Goal: Task Accomplishment & Management: Manage account settings

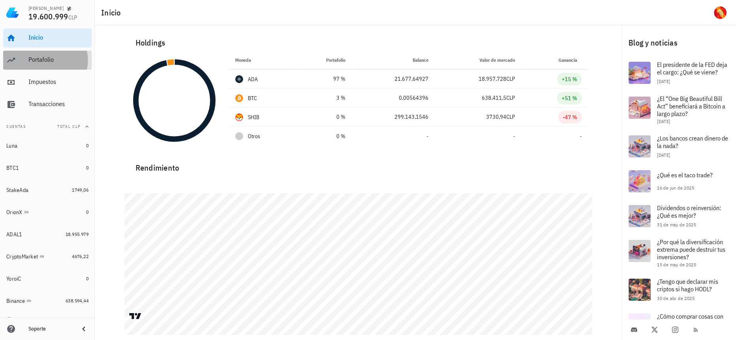
click at [35, 61] on div "Portafolio" at bounding box center [58, 60] width 60 height 8
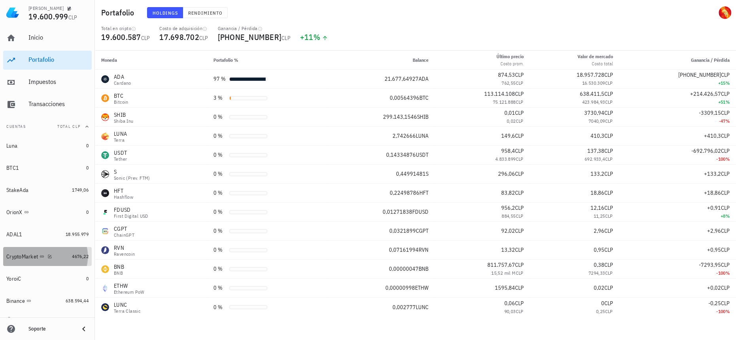
click at [58, 257] on div "CryptoMarket" at bounding box center [37, 257] width 62 height 8
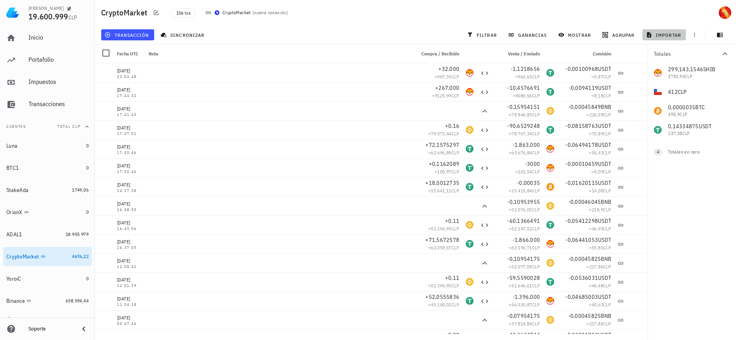
click at [672, 34] on span "importar" at bounding box center [665, 35] width 34 height 6
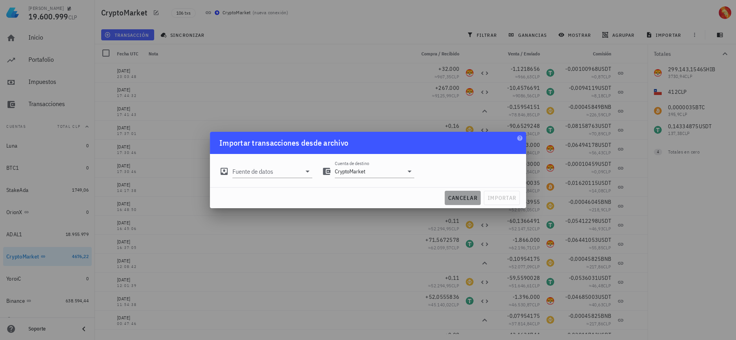
click at [470, 197] on span "cancelar" at bounding box center [463, 197] width 30 height 7
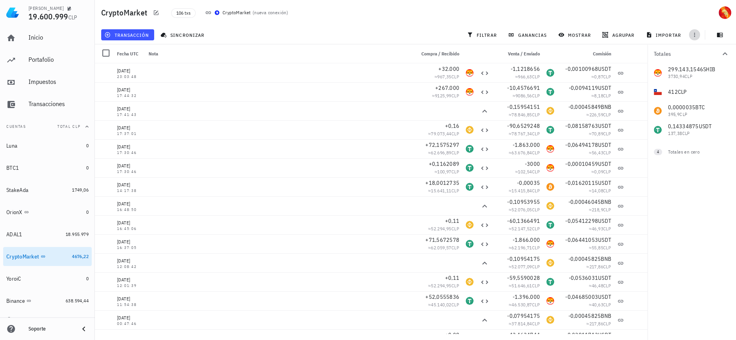
click at [693, 32] on icon "button" at bounding box center [694, 35] width 6 height 6
click at [703, 56] on span "exportar" at bounding box center [703, 54] width 33 height 6
click at [21, 325] on div "Soporte" at bounding box center [47, 329] width 95 height 16
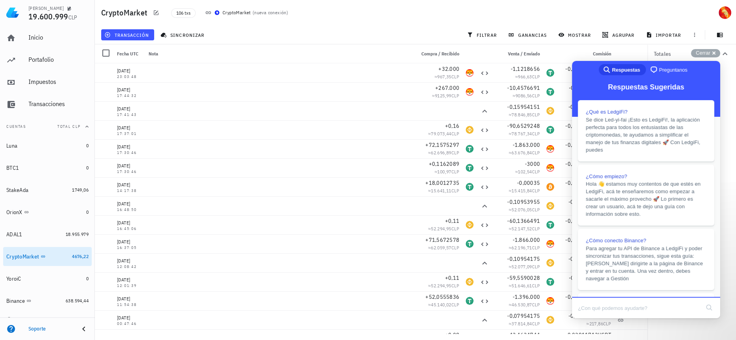
click at [672, 66] on span "Preguntanos" at bounding box center [673, 70] width 28 height 8
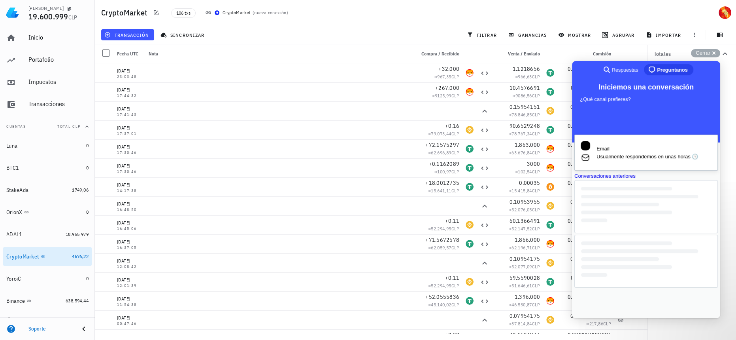
click at [643, 153] on span "Usualmente respondemos en unas horas 🕓" at bounding box center [654, 157] width 115 height 8
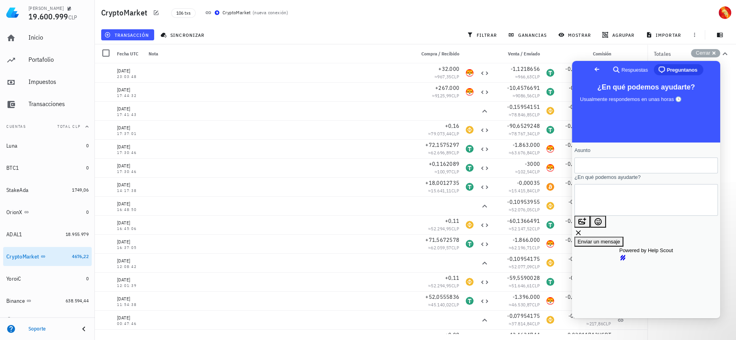
click at [645, 172] on input "Asunto" at bounding box center [646, 165] width 131 height 14
type input "CryptoMarketApi"
click at [652, 204] on textarea "¿En qué podemos ayudarte?" at bounding box center [617, 199] width 72 height 31
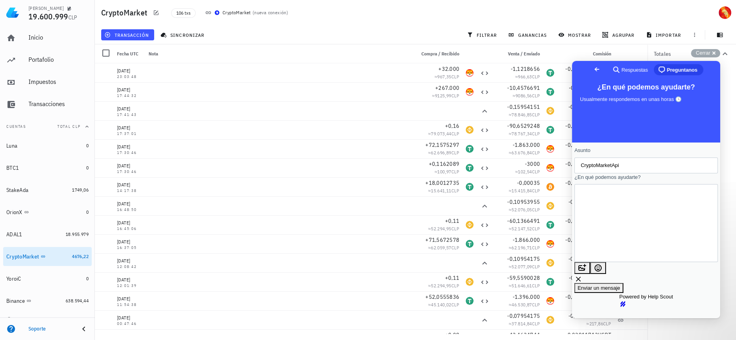
scroll to position [10, 0]
type textarea "Una pregunta , me acabo de percatar que por Cryptomarket no puedo actualizar lo…"
click at [620, 292] on span "Enviar un mensaje" at bounding box center [599, 295] width 43 height 6
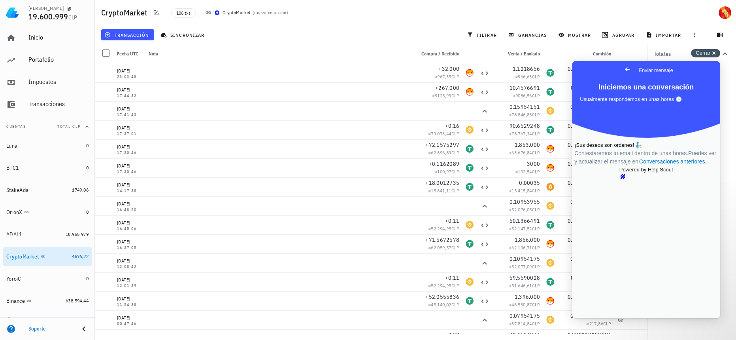
click at [714, 53] on div "Cerrar cross-small" at bounding box center [705, 53] width 29 height 8
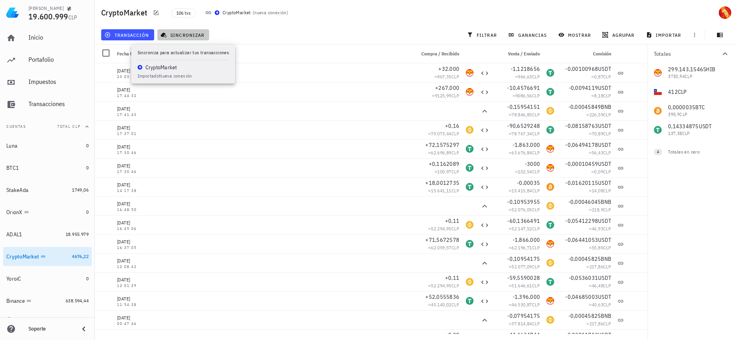
click at [170, 32] on span "sincronizar" at bounding box center [183, 35] width 42 height 6
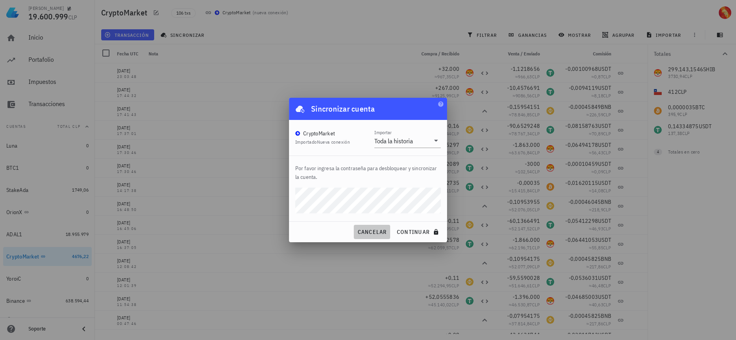
click at [374, 228] on span "cancelar" at bounding box center [372, 231] width 30 height 7
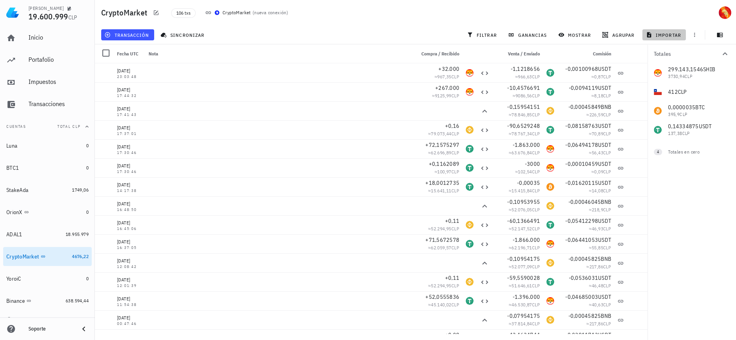
click at [658, 32] on span "importar" at bounding box center [665, 35] width 34 height 6
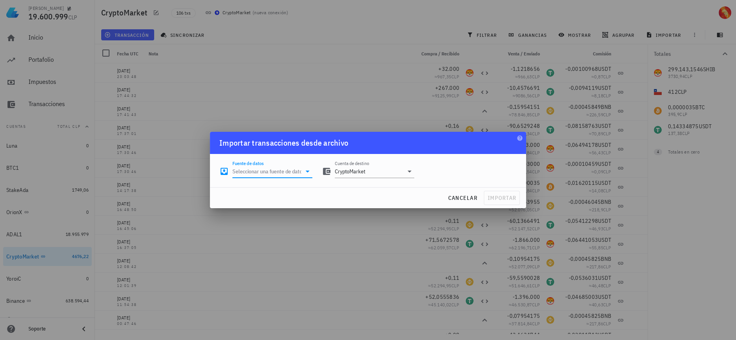
click at [278, 176] on input "Fuente de datos" at bounding box center [266, 171] width 69 height 13
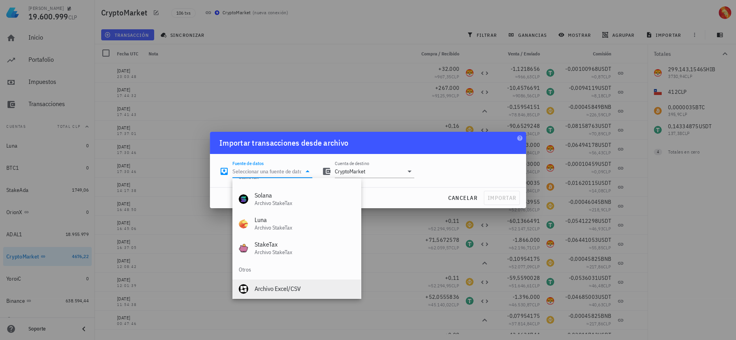
scroll to position [329, 0]
click at [285, 290] on div "Archivo Excel/CSV" at bounding box center [305, 285] width 100 height 17
type input "Archivo Excel/CSV"
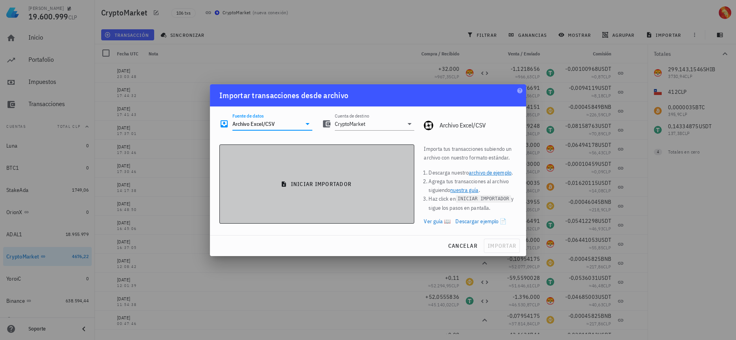
click at [395, 178] on button "iniciar importador" at bounding box center [316, 183] width 195 height 79
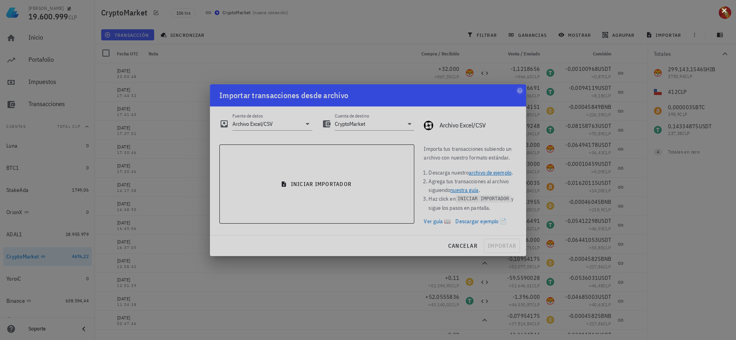
click at [721, 11] on button at bounding box center [724, 10] width 8 height 8
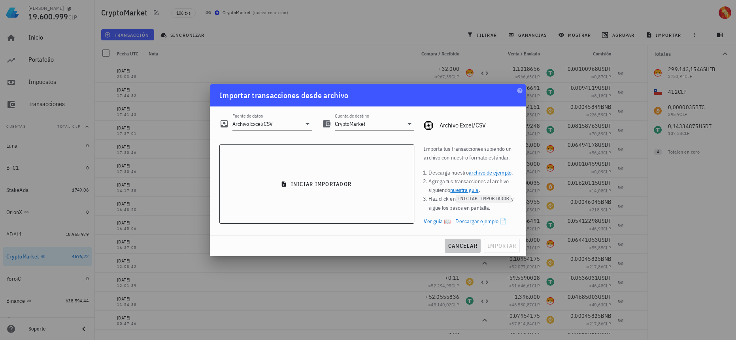
click at [468, 245] on span "cancelar" at bounding box center [463, 245] width 30 height 7
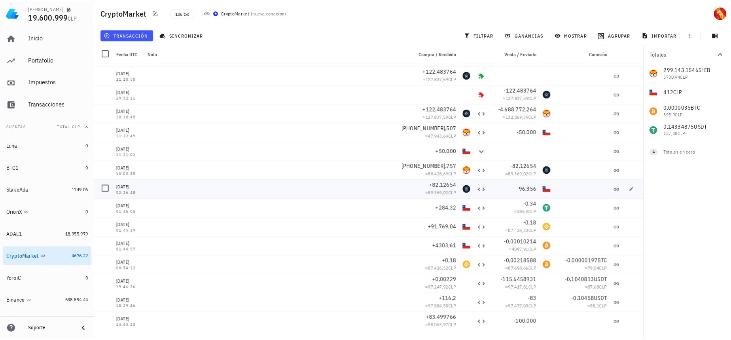
scroll to position [1725, 0]
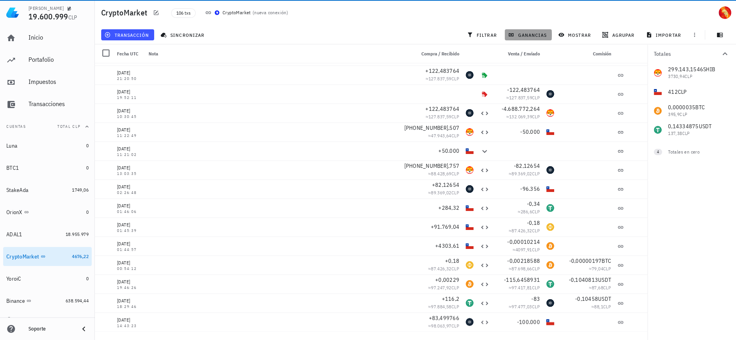
click at [530, 31] on button "ganancias" at bounding box center [528, 34] width 47 height 11
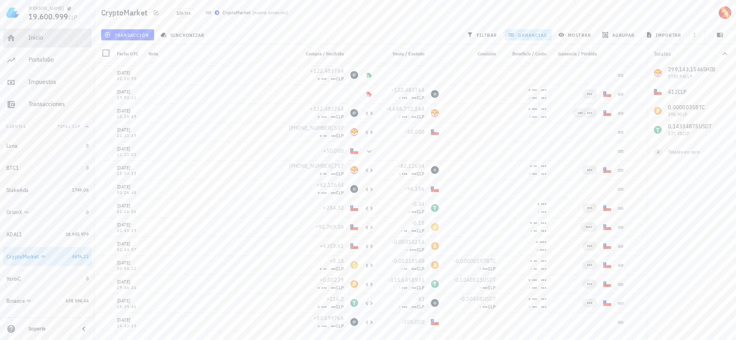
click at [52, 39] on div "Inicio" at bounding box center [58, 38] width 60 height 8
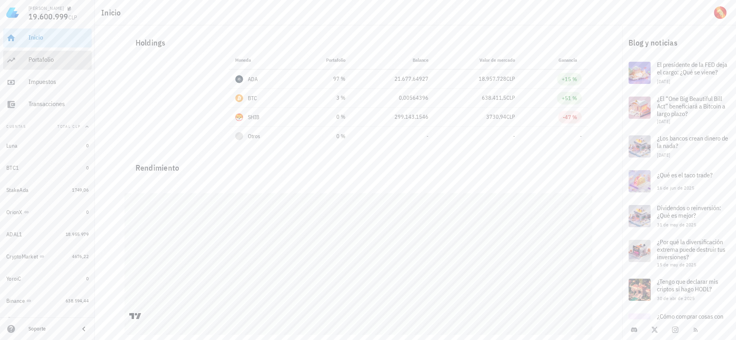
click at [38, 65] on div "Portafolio" at bounding box center [58, 60] width 60 height 18
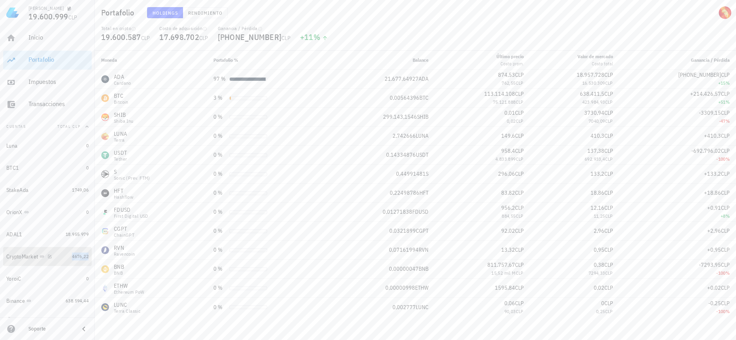
click at [72, 254] on span "4676,22" at bounding box center [80, 256] width 17 height 6
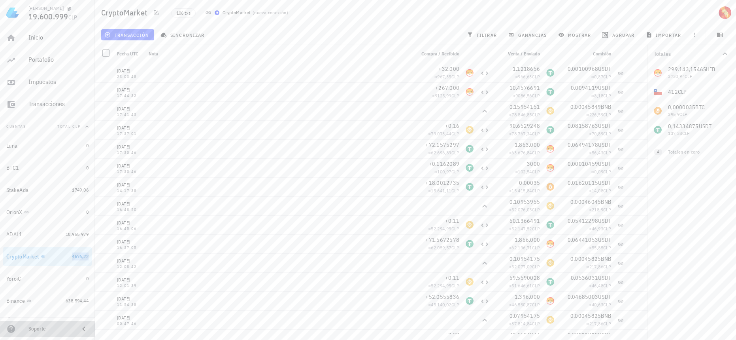
click at [43, 325] on div "Soporte" at bounding box center [50, 328] width 44 height 13
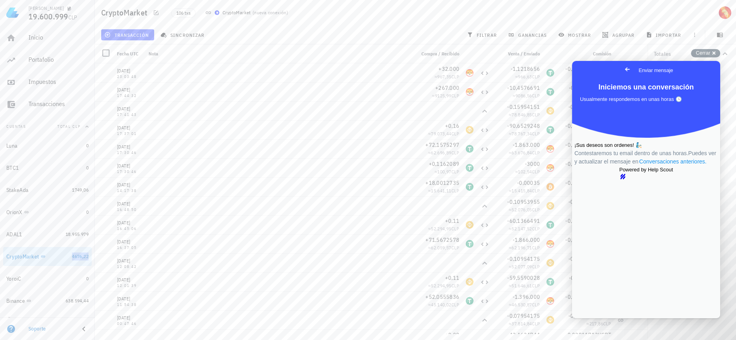
click at [658, 166] on link "Conversaciones anteriores ." at bounding box center [672, 161] width 69 height 8
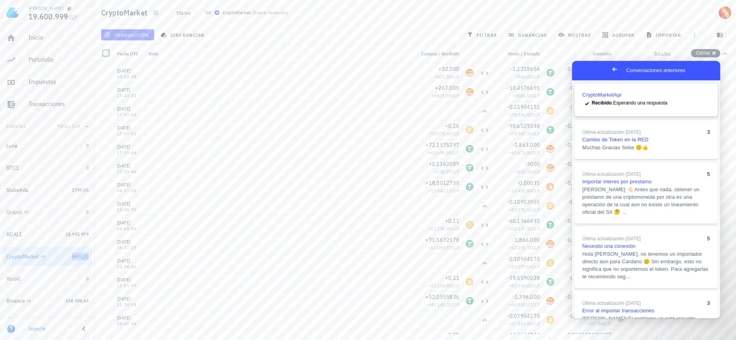
click at [657, 108] on div "checkmark Recibido . Esperando una respuesta" at bounding box center [646, 103] width 128 height 9
click at [587, 318] on button "Close" at bounding box center [579, 323] width 14 height 10
click at [714, 53] on div "Cerrar cross-small" at bounding box center [705, 53] width 29 height 8
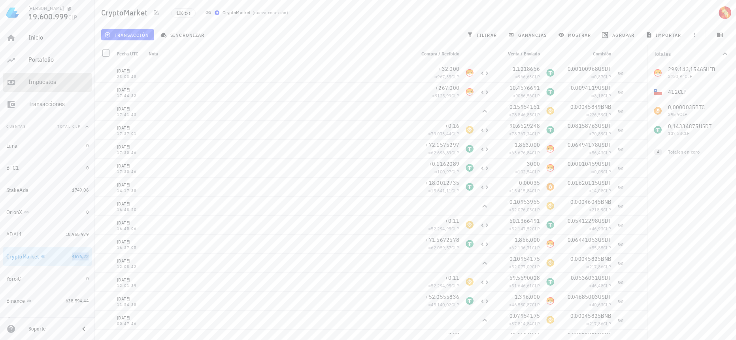
click at [65, 75] on div "Impuestos" at bounding box center [58, 82] width 60 height 18
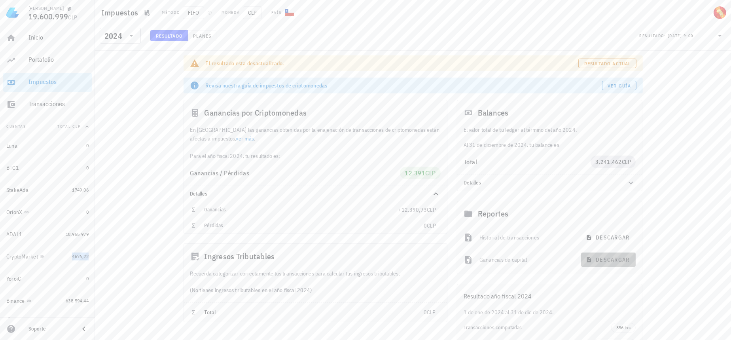
click at [615, 257] on span "descargar" at bounding box center [608, 259] width 42 height 7
click at [120, 36] on div "2024" at bounding box center [113, 36] width 18 height 8
click at [123, 87] on div "2021" at bounding box center [120, 83] width 28 height 13
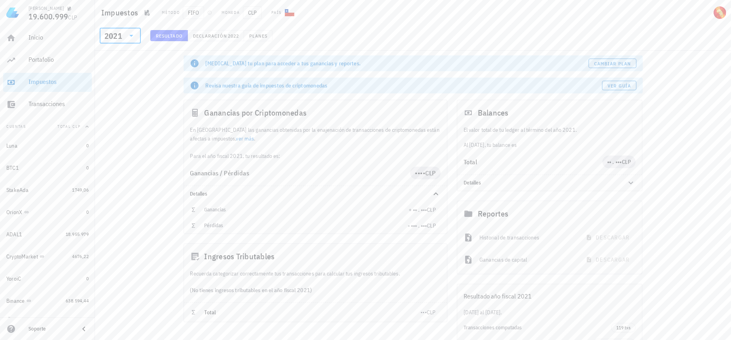
click at [121, 34] on div "2021" at bounding box center [113, 36] width 18 height 8
click at [120, 86] on div "2021" at bounding box center [120, 84] width 28 height 6
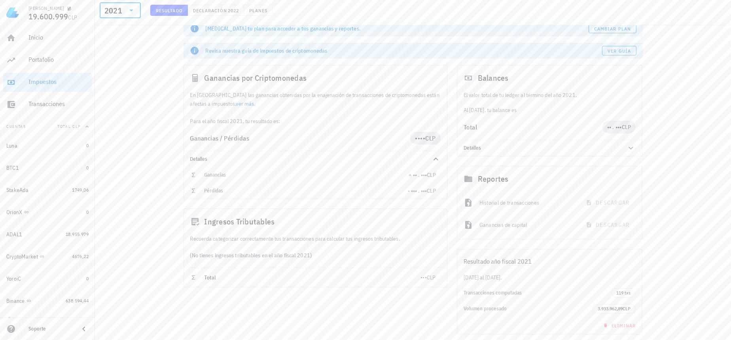
scroll to position [26, 0]
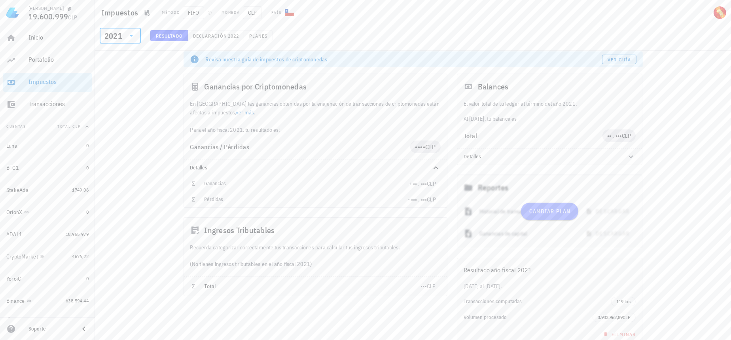
click at [553, 208] on span "Cambiar plan" at bounding box center [549, 211] width 42 height 7
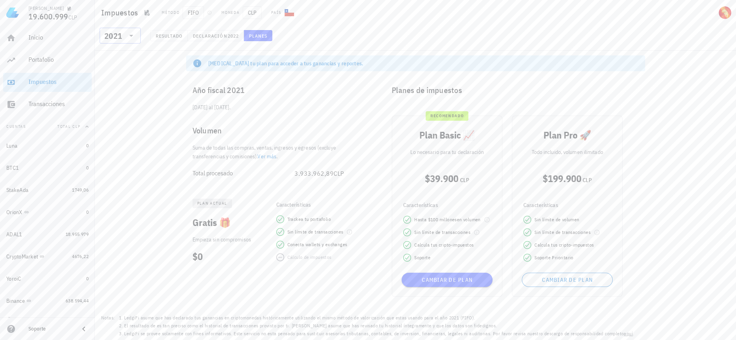
click at [131, 36] on icon at bounding box center [131, 36] width 4 height 2
click at [111, 73] on div "2022" at bounding box center [120, 68] width 28 height 13
click at [164, 36] on span "Resultado" at bounding box center [168, 36] width 27 height 6
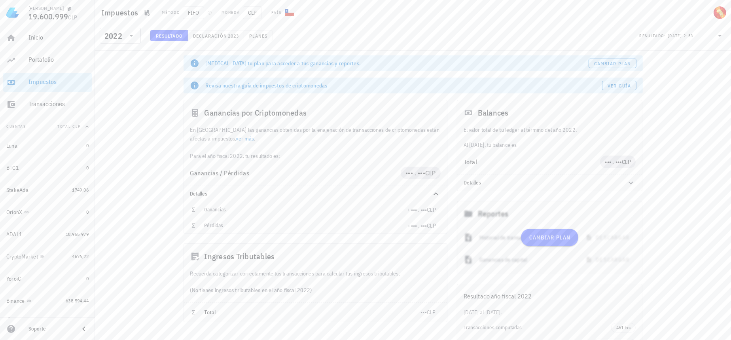
click at [130, 45] on div "​ 2022" at bounding box center [120, 38] width 49 height 21
click at [132, 38] on icon at bounding box center [130, 35] width 9 height 9
click at [119, 52] on div "2023" at bounding box center [120, 52] width 28 height 6
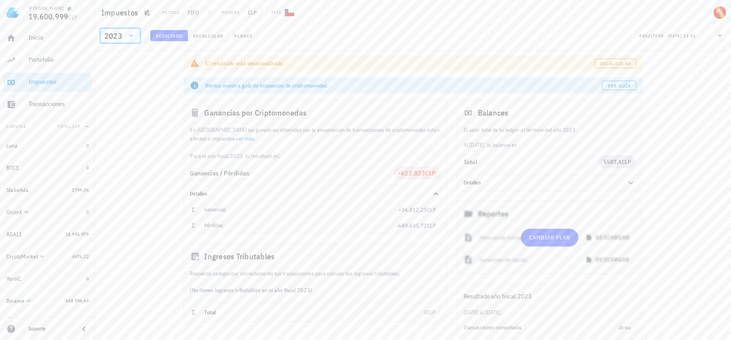
click at [114, 36] on div "2023" at bounding box center [113, 36] width 18 height 8
click at [121, 103] on div "2022" at bounding box center [120, 103] width 28 height 6
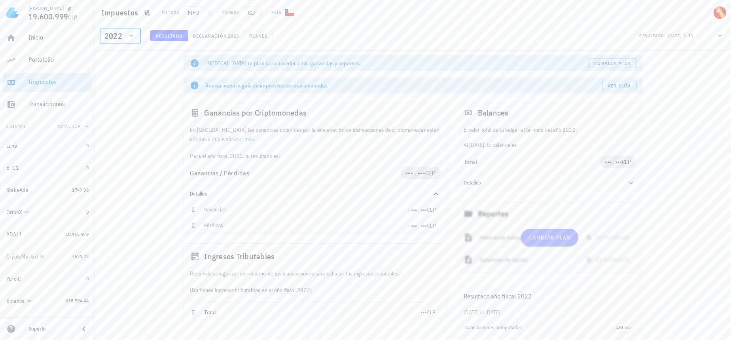
click at [563, 239] on span "Cambiar plan" at bounding box center [549, 237] width 42 height 7
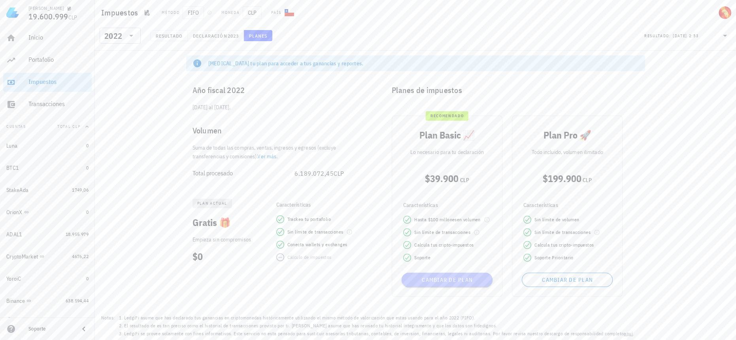
click at [438, 284] on button "Cambiar de plan" at bounding box center [447, 279] width 91 height 14
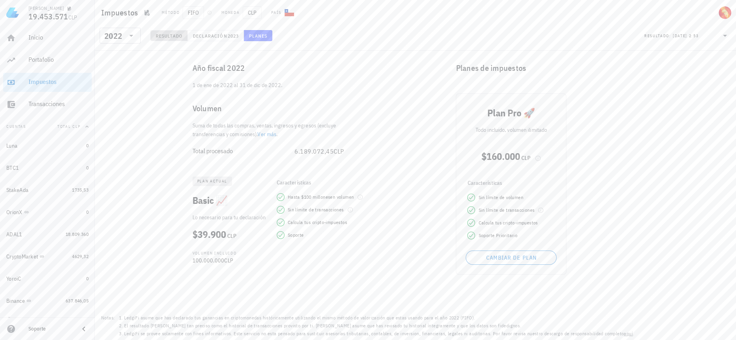
click at [170, 36] on span "Resultado" at bounding box center [168, 36] width 27 height 6
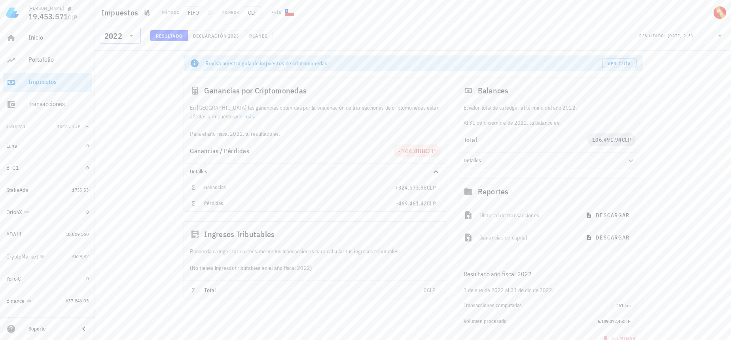
click at [134, 34] on icon at bounding box center [130, 35] width 9 height 9
click at [119, 91] on div "2023" at bounding box center [120, 88] width 28 height 6
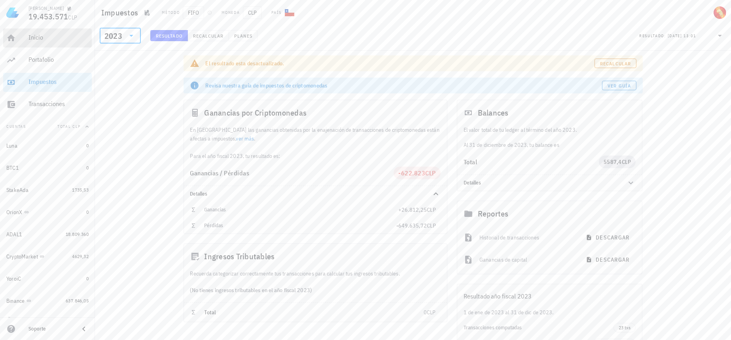
click at [53, 43] on div "Inicio" at bounding box center [58, 38] width 60 height 18
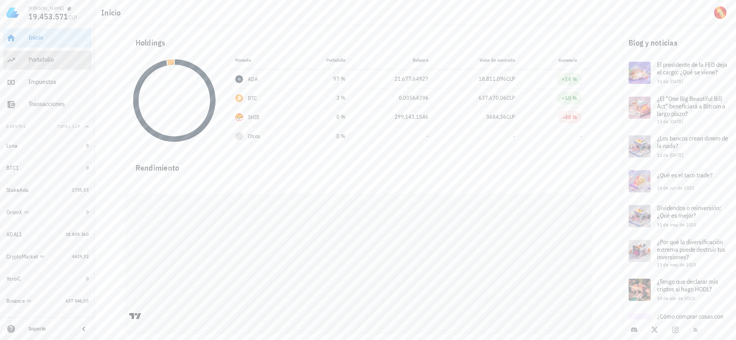
click at [65, 65] on div "Portafolio" at bounding box center [58, 60] width 60 height 18
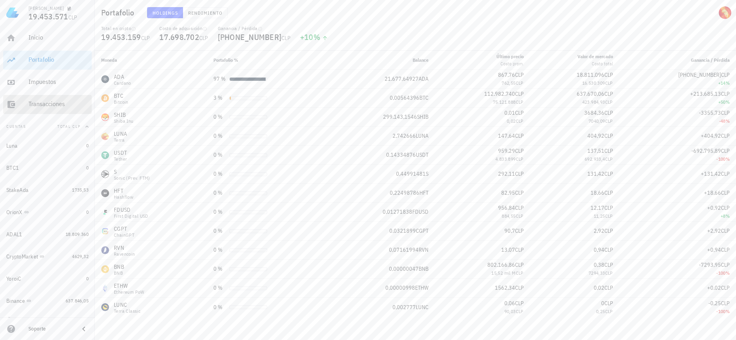
click at [26, 108] on link "Transacciones" at bounding box center [47, 104] width 89 height 19
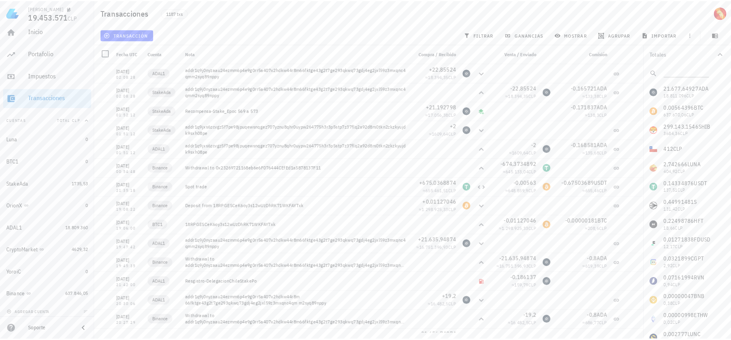
scroll to position [10, 0]
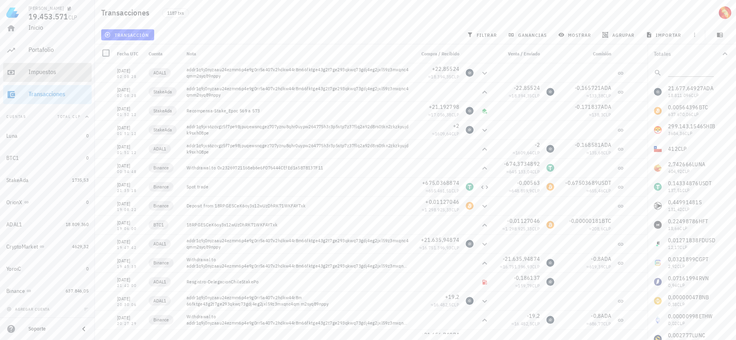
click at [48, 66] on div "Impuestos" at bounding box center [58, 72] width 60 height 18
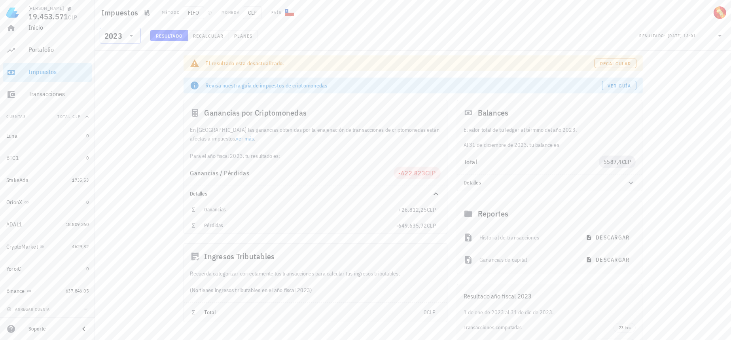
click at [125, 37] on input "text" at bounding box center [124, 35] width 1 height 13
click at [116, 71] on div "2024" at bounding box center [120, 72] width 28 height 6
click at [615, 58] on div "El resultado esta desactualizado. Resultado actual" at bounding box center [412, 63] width 459 height 16
click at [615, 64] on span "Resultado actual" at bounding box center [606, 63] width 47 height 6
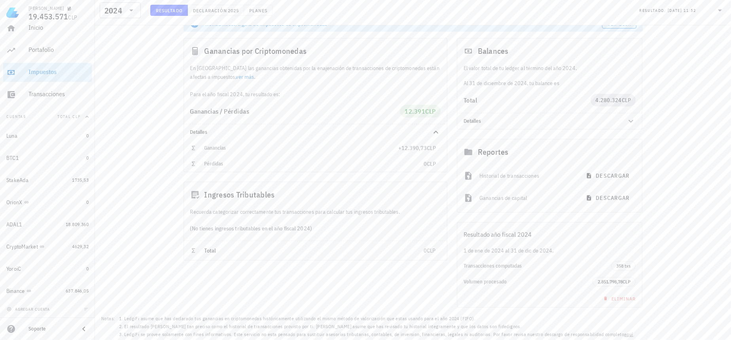
scroll to position [40, 0]
click at [617, 172] on span "descargar" at bounding box center [608, 175] width 42 height 7
click at [617, 198] on span "descargar" at bounding box center [608, 197] width 42 height 7
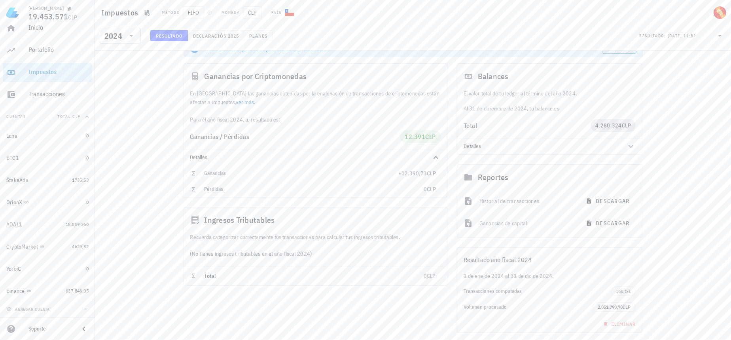
scroll to position [0, 0]
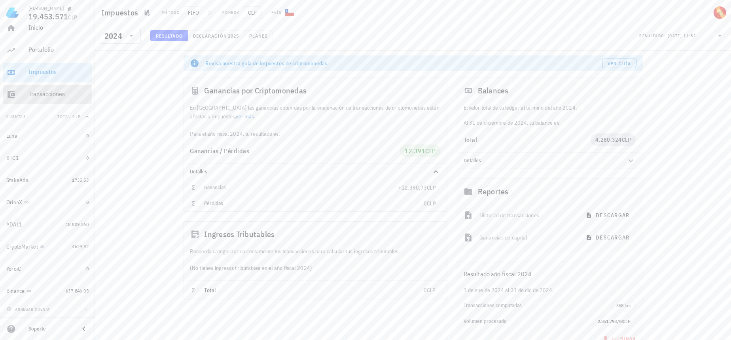
click at [59, 96] on div "Transacciones" at bounding box center [58, 94] width 60 height 8
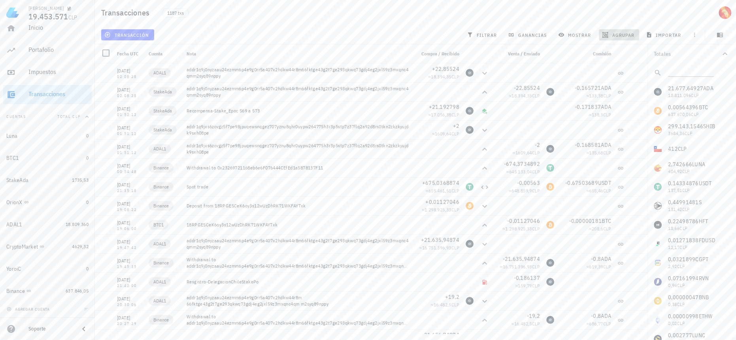
click at [632, 34] on span "agrupar" at bounding box center [619, 35] width 31 height 6
click at [629, 115] on div "Año" at bounding box center [622, 116] width 35 height 6
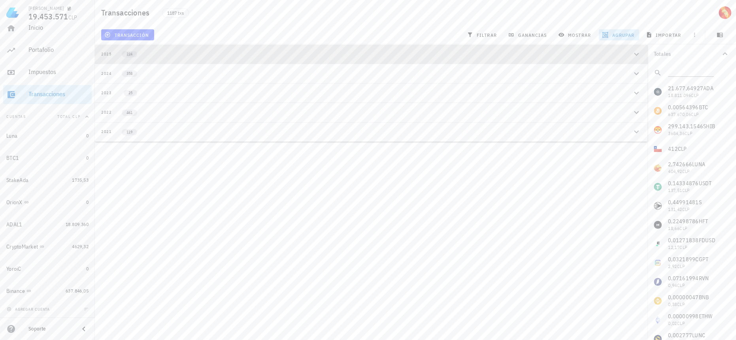
click at [188, 61] on button "2025 224" at bounding box center [371, 53] width 553 height 19
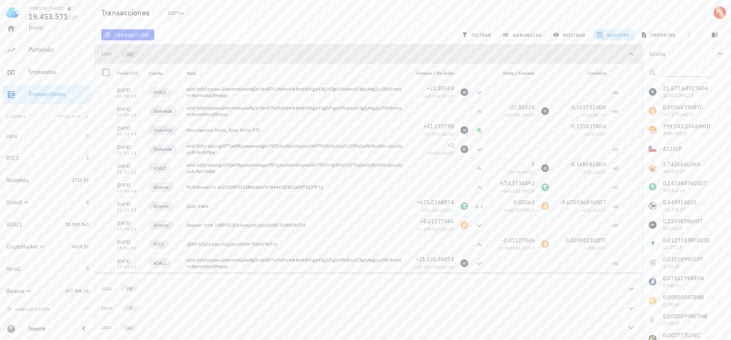
click at [277, 52] on div "2025 224" at bounding box center [363, 54] width 525 height 7
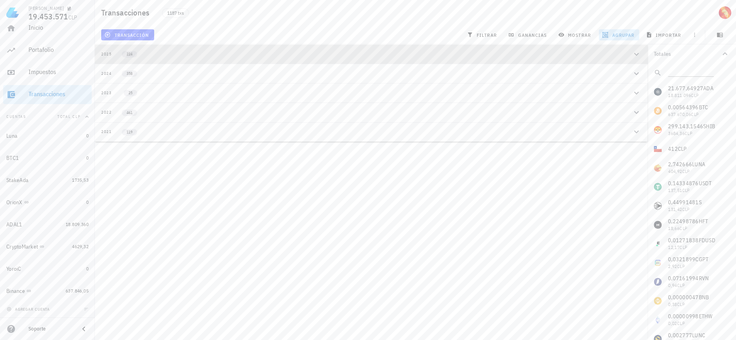
click at [637, 56] on icon "button" at bounding box center [636, 53] width 9 height 9
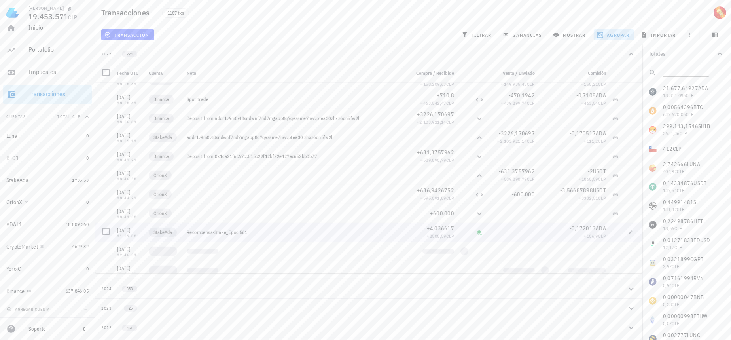
scroll to position [755, 0]
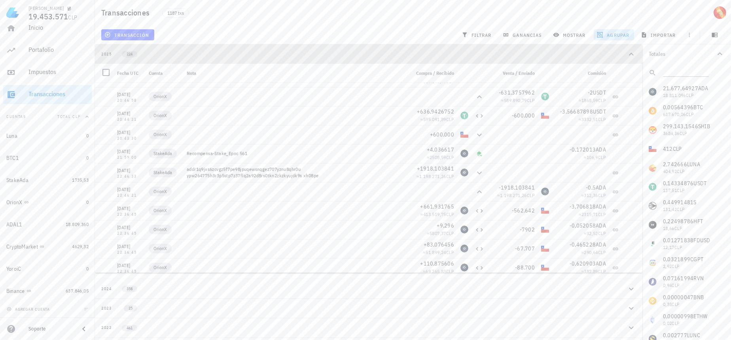
click at [361, 55] on div "2025 224" at bounding box center [363, 54] width 525 height 7
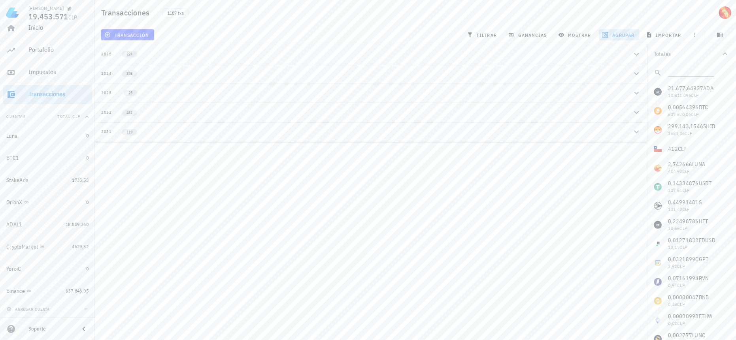
click at [248, 76] on div "2024 358" at bounding box center [366, 73] width 530 height 7
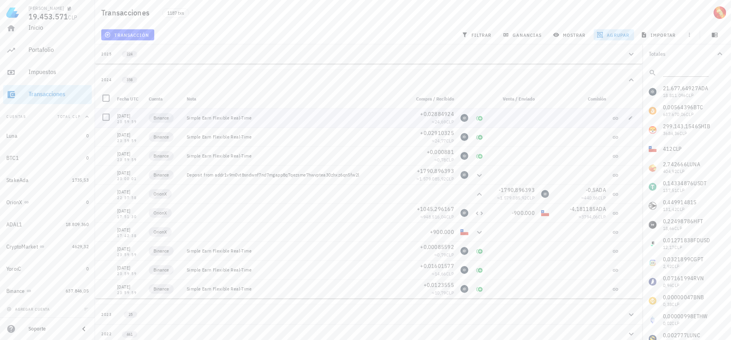
drag, startPoint x: 117, startPoint y: 117, endPoint x: 142, endPoint y: 115, distance: 25.0
click at [142, 115] on div "31/12/2024 23:59:59" at bounding box center [130, 117] width 32 height 19
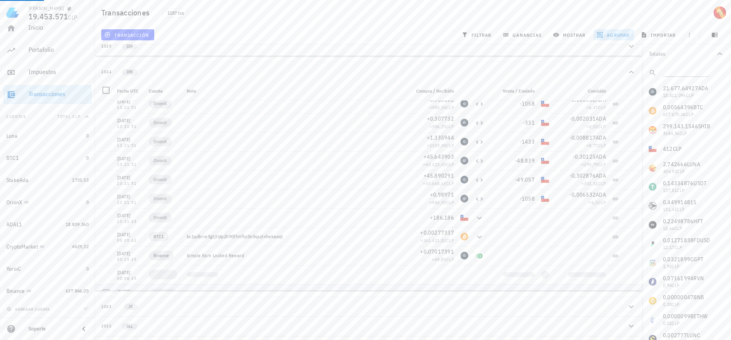
scroll to position [0, 0]
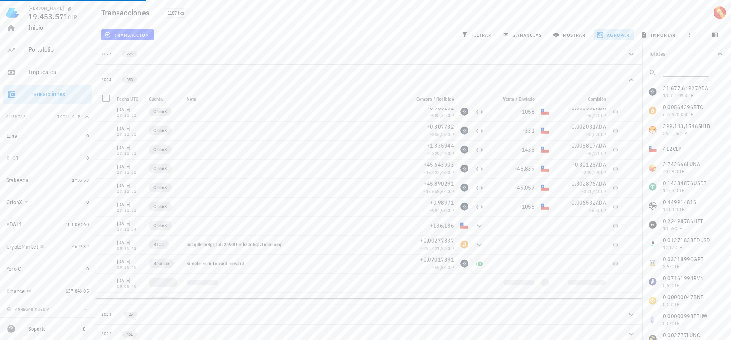
click at [164, 78] on div "2024 358" at bounding box center [363, 79] width 525 height 7
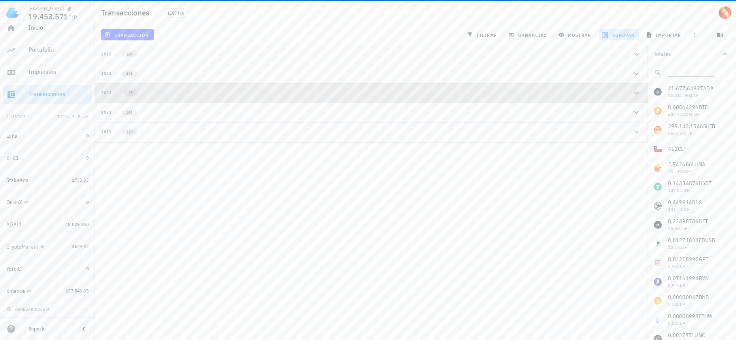
click at [164, 95] on div "2023 25" at bounding box center [366, 92] width 530 height 7
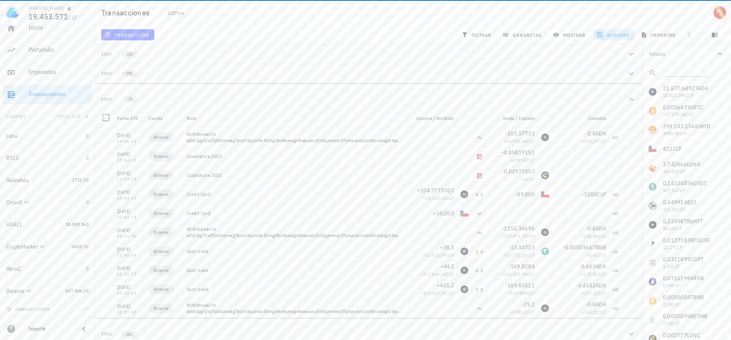
click at [164, 95] on button "2023 25" at bounding box center [368, 98] width 547 height 19
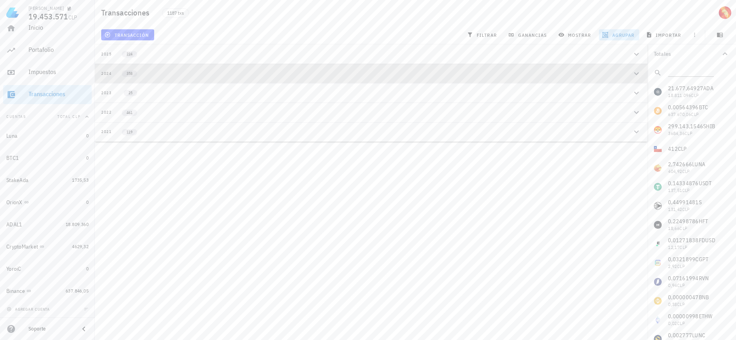
click at [183, 77] on button "2024 358" at bounding box center [371, 73] width 553 height 19
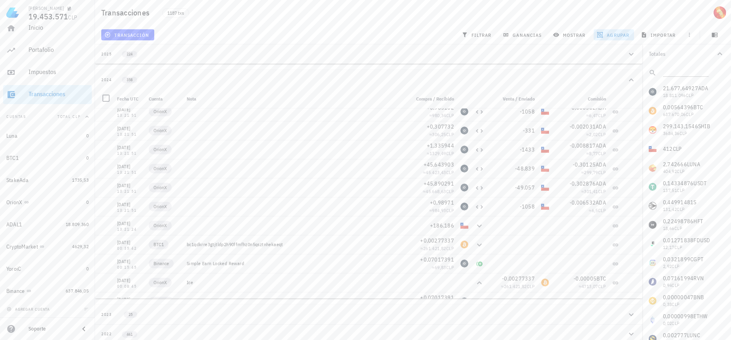
click at [183, 77] on div "2024 358" at bounding box center [363, 79] width 525 height 7
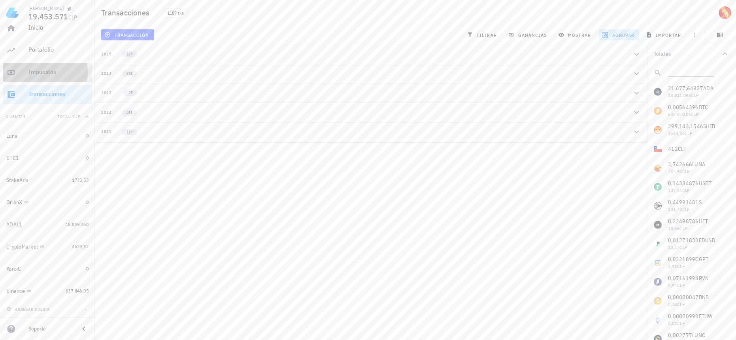
click at [45, 77] on div "Impuestos" at bounding box center [58, 72] width 60 height 18
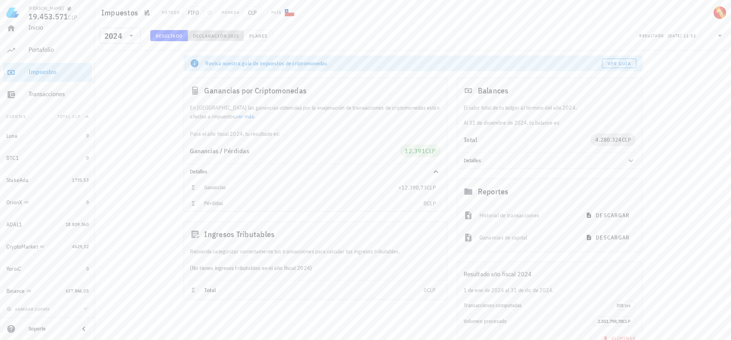
click at [231, 31] on button "Declaración 2025" at bounding box center [216, 35] width 56 height 11
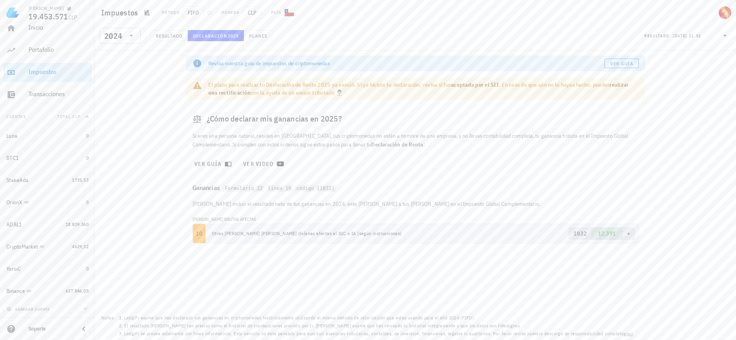
drag, startPoint x: 213, startPoint y: 234, endPoint x: 370, endPoint y: 228, distance: 157.1
click at [370, 228] on td "Otras rentas de fuentes chilenas afectas al IGC o IA (según instrucciones)" at bounding box center [363, 233] width 315 height 19
copy td "Otras rentas de fuentes chilenas afectas al IGC o IA (según instrucciones)"
click at [614, 232] on span "12.391" at bounding box center [607, 233] width 18 height 7
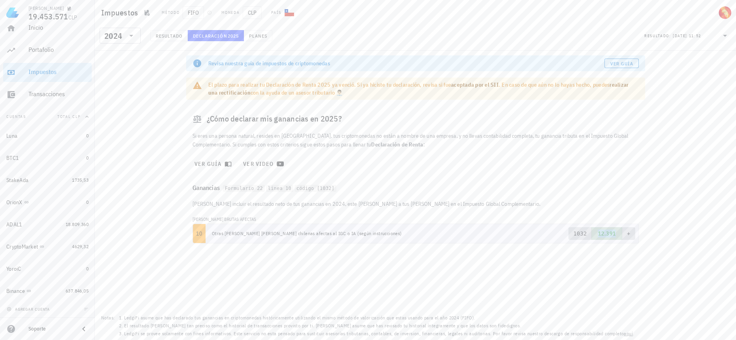
copy span "12.391"
click at [43, 47] on div "Portafolio" at bounding box center [58, 50] width 60 height 8
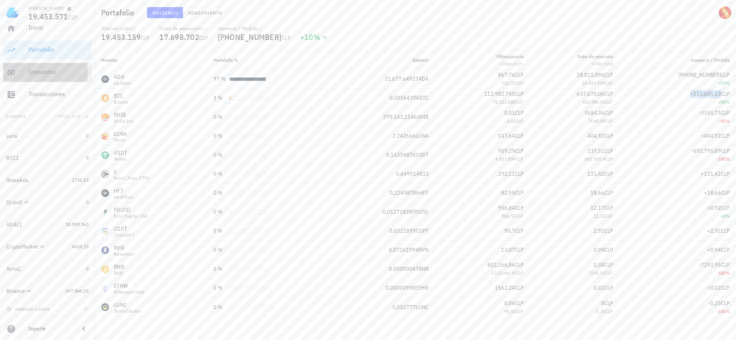
click at [70, 81] on link "Impuestos" at bounding box center [47, 72] width 89 height 19
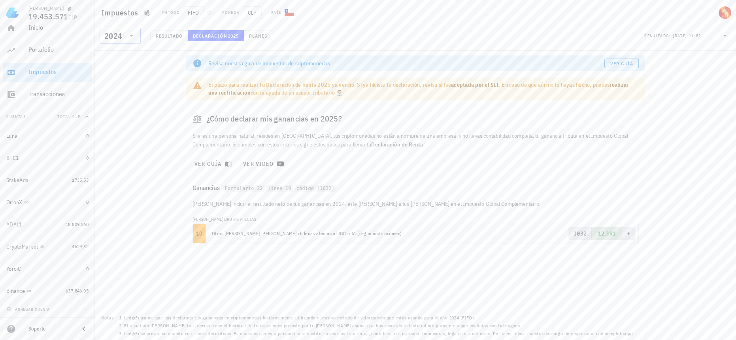
click at [118, 38] on div "2024" at bounding box center [113, 36] width 18 height 8
click at [114, 58] on div "2025" at bounding box center [120, 56] width 28 height 6
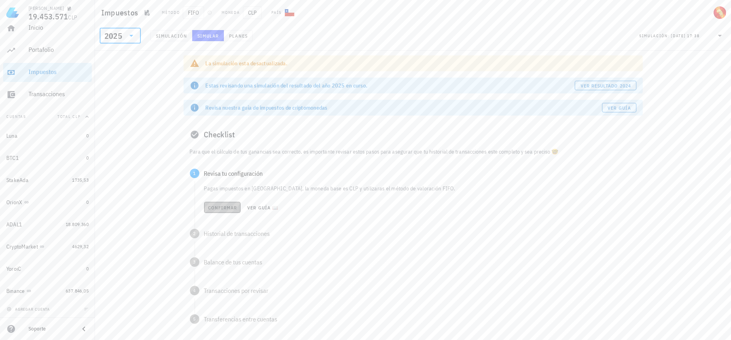
click at [217, 211] on button "Confirmar" at bounding box center [222, 207] width 37 height 11
click at [231, 243] on div "Confirmar Ver guía 📖" at bounding box center [420, 235] width 432 height 17
click at [231, 237] on span "Confirmar" at bounding box center [223, 236] width 30 height 6
click at [224, 268] on button "Confirmar" at bounding box center [222, 264] width 37 height 11
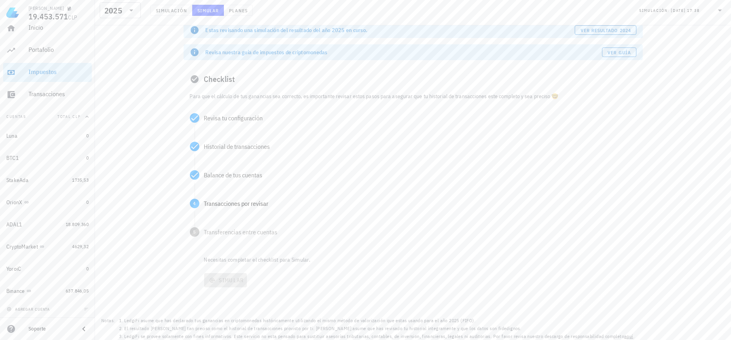
scroll to position [58, 0]
click at [224, 242] on div "Confirmar Ver guía 📖" at bounding box center [420, 234] width 432 height 17
click at [229, 238] on button "Confirmar" at bounding box center [222, 234] width 37 height 11
click at [225, 266] on span "Confirmar" at bounding box center [222, 264] width 30 height 6
click at [225, 277] on span "Simular" at bounding box center [225, 277] width 37 height 7
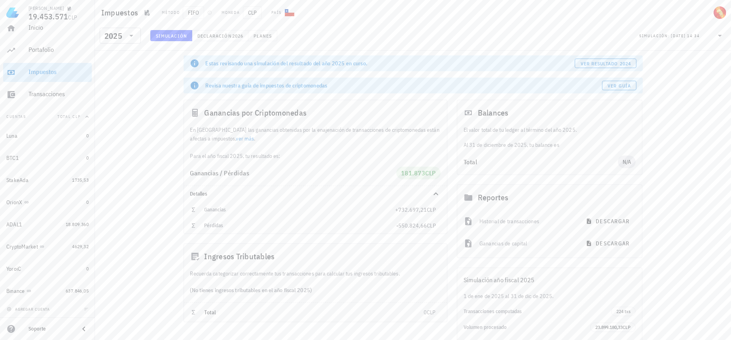
click at [45, 69] on div "Impuestos" at bounding box center [58, 72] width 60 height 8
click at [51, 45] on div "Portafolio" at bounding box center [58, 50] width 60 height 18
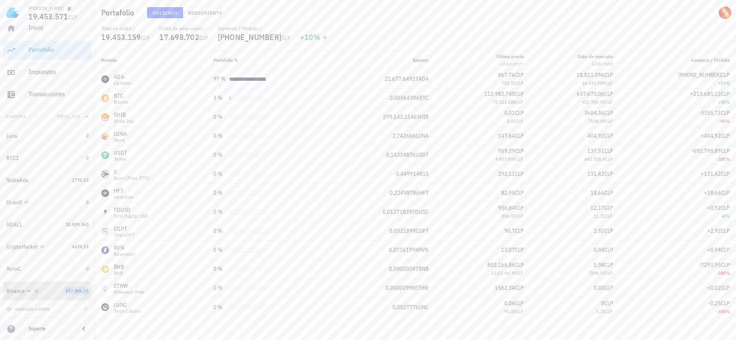
click at [66, 291] on span "637.846,05" at bounding box center [77, 290] width 23 height 6
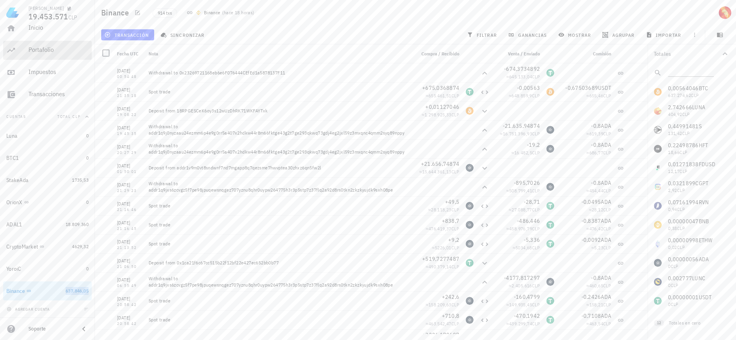
click at [46, 45] on div "Portafolio" at bounding box center [58, 50] width 60 height 18
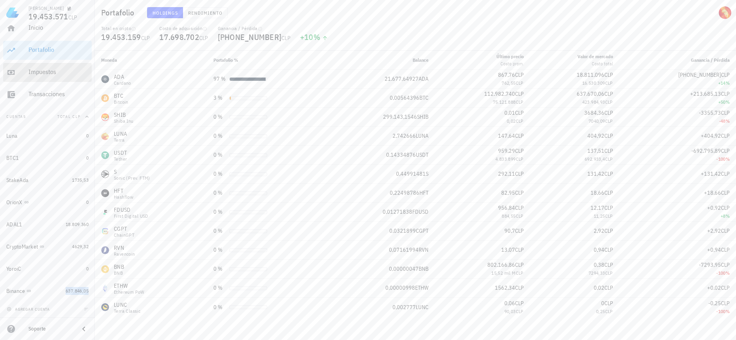
click at [49, 74] on div "Impuestos" at bounding box center [58, 72] width 60 height 8
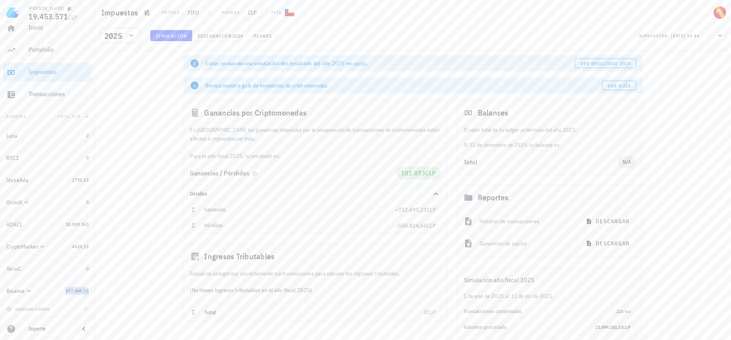
scroll to position [46, 0]
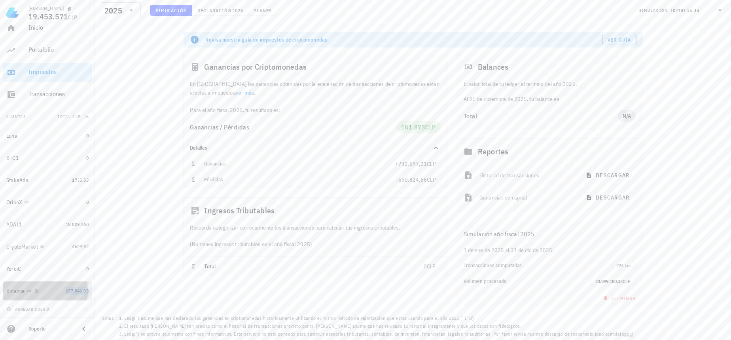
click at [66, 290] on span "637.846,05" at bounding box center [77, 290] width 23 height 6
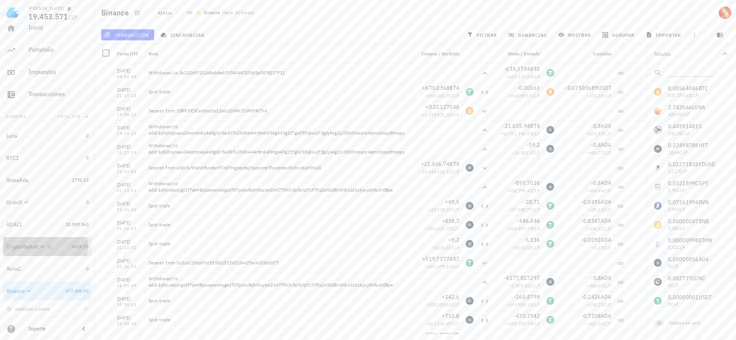
click at [62, 251] on div "CryptoMarket" at bounding box center [37, 246] width 62 height 17
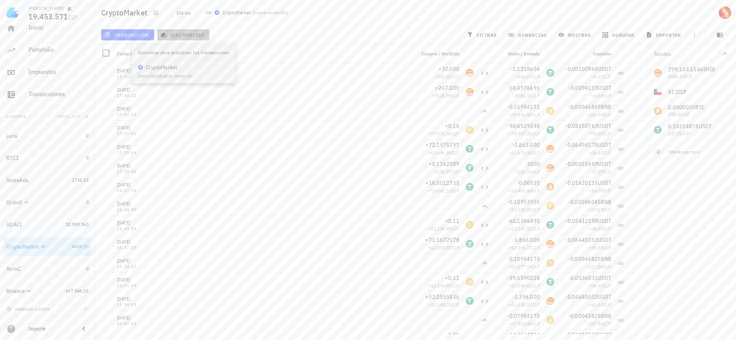
click at [182, 32] on span "sincronizar" at bounding box center [183, 35] width 42 height 6
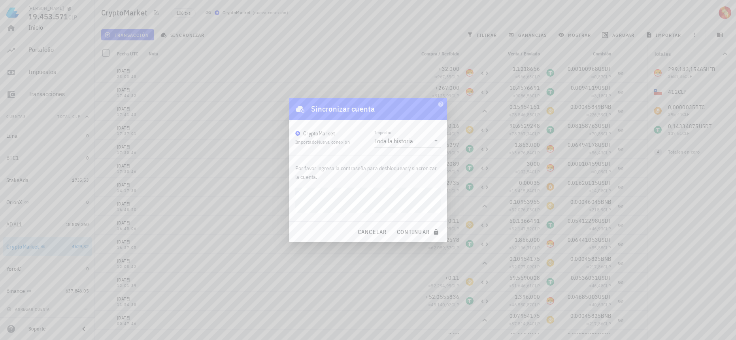
click at [432, 138] on icon at bounding box center [435, 140] width 9 height 9
click at [432, 138] on div "Toda la historia" at bounding box center [408, 146] width 54 height 17
click at [383, 231] on span "cancelar" at bounding box center [372, 231] width 30 height 7
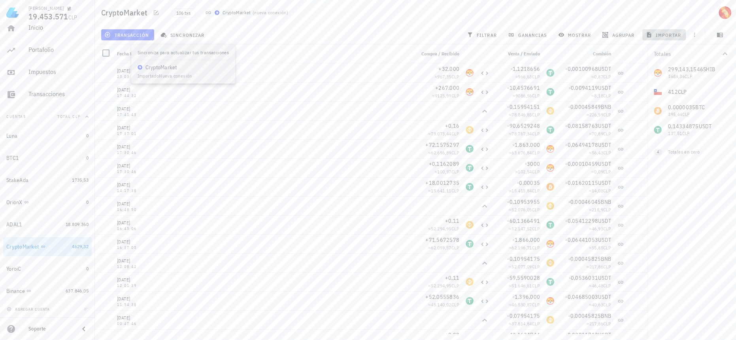
click at [671, 30] on button "importar" at bounding box center [663, 34] width 43 height 11
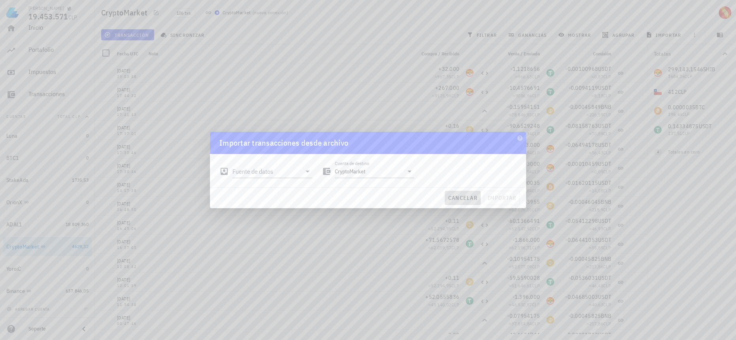
click at [464, 195] on span "cancelar" at bounding box center [463, 197] width 30 height 7
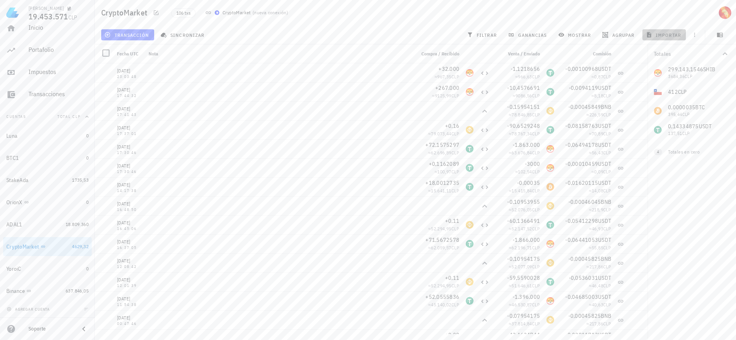
click at [675, 38] on span "importar" at bounding box center [665, 35] width 34 height 6
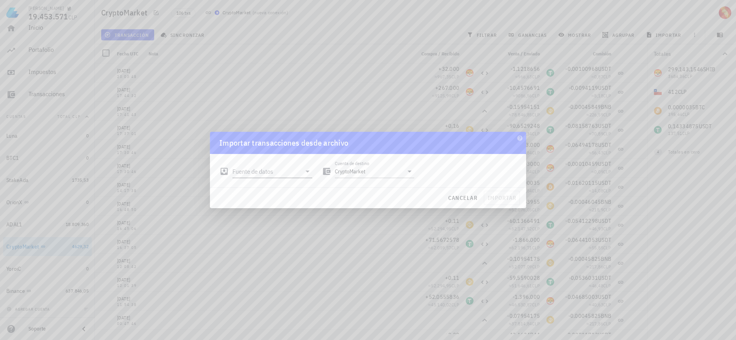
click at [260, 177] on div "Fuente de datos" at bounding box center [272, 171] width 80 height 13
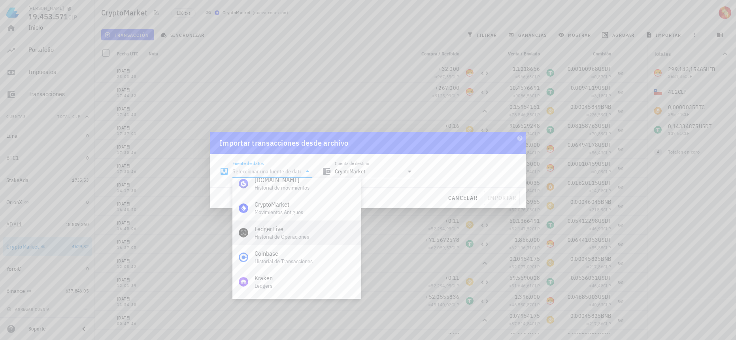
scroll to position [42, 0]
click at [316, 249] on div "Movimientos Antiguos" at bounding box center [305, 248] width 100 height 7
type input "CryptoMarket (Antiguos)"
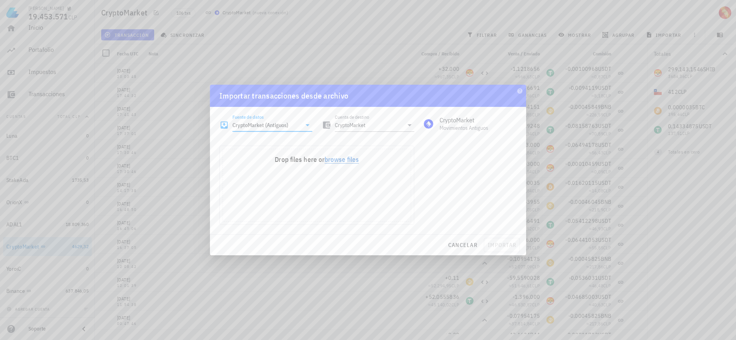
click at [347, 161] on button "browse files" at bounding box center [342, 159] width 34 height 7
click at [346, 163] on button "browse files" at bounding box center [342, 159] width 34 height 7
click at [469, 245] on span "cancelar" at bounding box center [463, 244] width 30 height 7
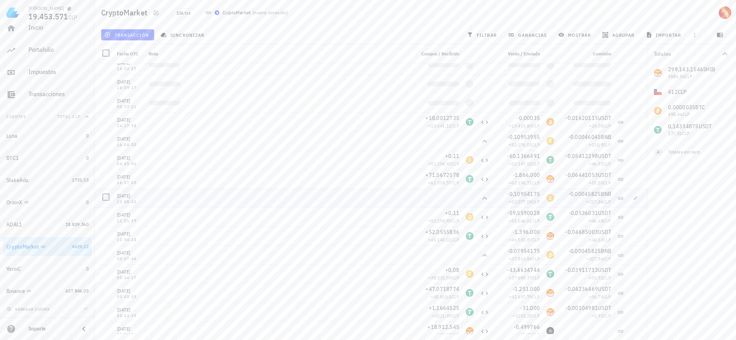
scroll to position [0, 0]
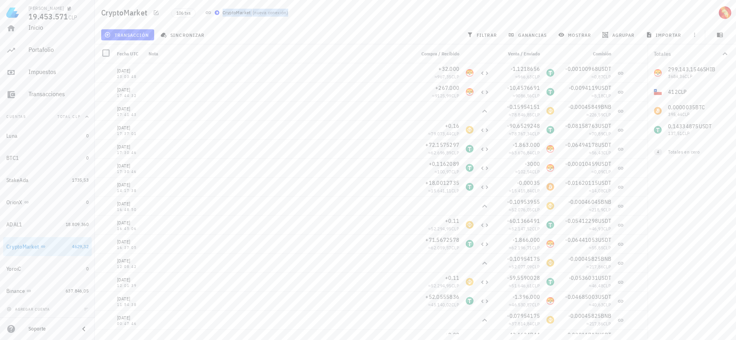
drag, startPoint x: 289, startPoint y: 13, endPoint x: 221, endPoint y: 13, distance: 67.2
click at [221, 13] on div "CryptoMarket ( nueva conexión )" at bounding box center [246, 12] width 93 height 17
click at [52, 35] on div "Inicio" at bounding box center [58, 28] width 60 height 18
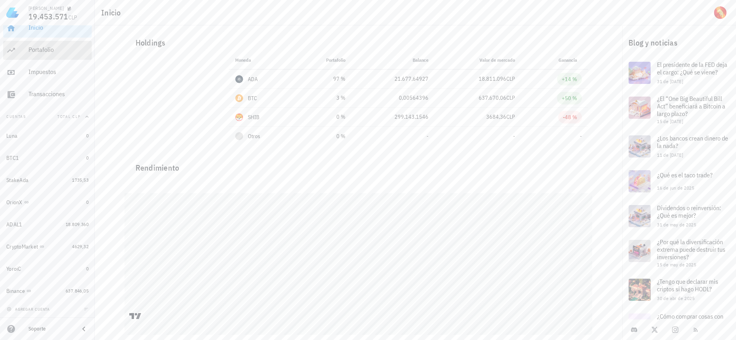
click at [52, 49] on div "Portafolio" at bounding box center [58, 50] width 60 height 8
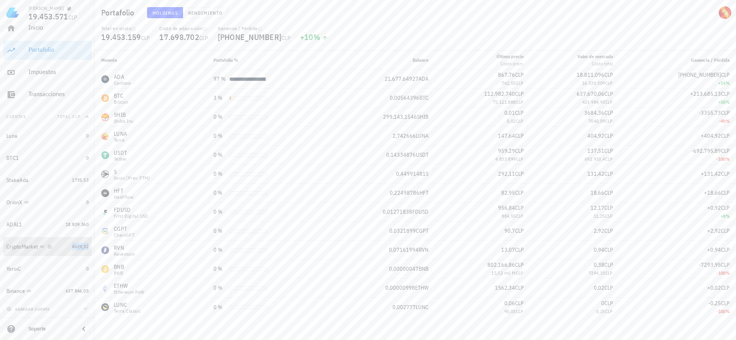
click at [78, 247] on span "4629,32" at bounding box center [80, 246] width 17 height 6
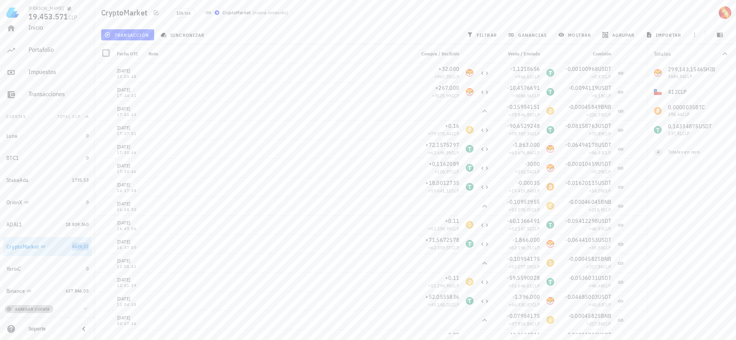
click at [51, 306] on button "agregar cuenta" at bounding box center [29, 309] width 49 height 8
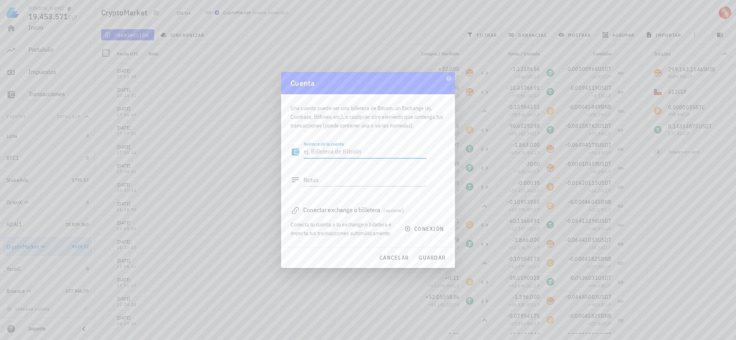
click at [357, 156] on textarea "Nombre de la cuenta" at bounding box center [365, 151] width 123 height 13
type textarea "CryptoMarket_V2"
click at [361, 181] on textarea "Notas" at bounding box center [365, 179] width 123 height 13
type textarea "C"
type textarea "Actualizacion"
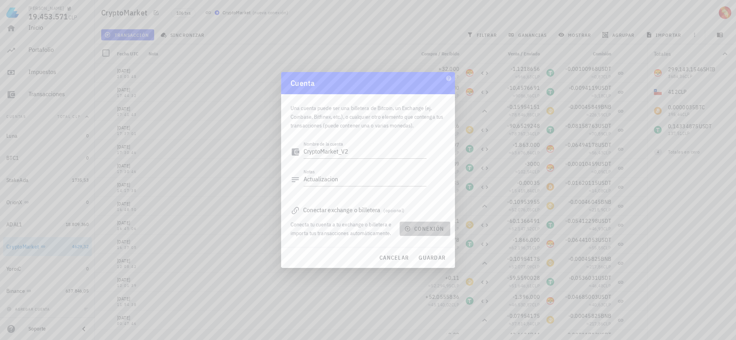
click at [439, 226] on span "conexión" at bounding box center [425, 228] width 38 height 7
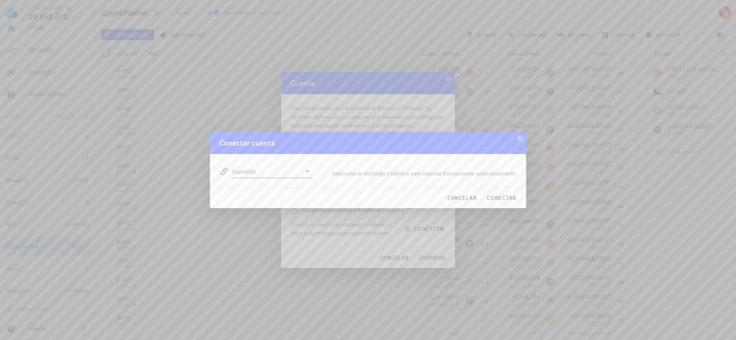
click at [281, 173] on input "Conexión" at bounding box center [266, 171] width 69 height 13
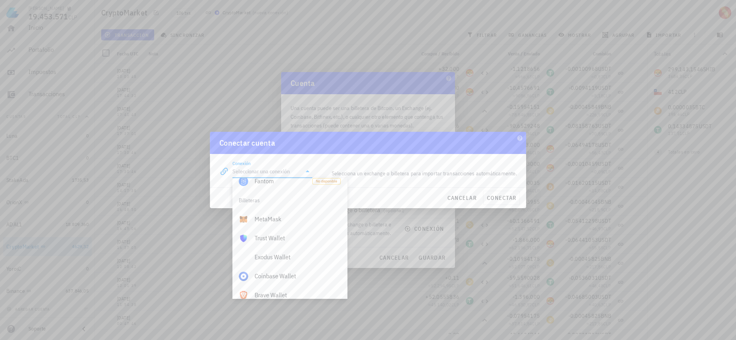
scroll to position [555, 0]
click at [414, 150] on div "Conectar cuenta" at bounding box center [368, 143] width 316 height 22
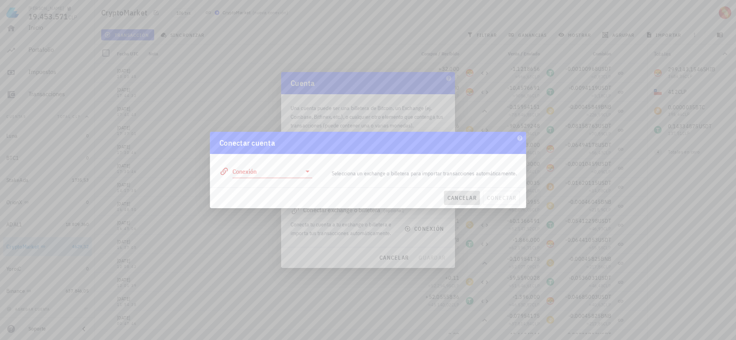
click at [466, 196] on span "cancelar" at bounding box center [462, 197] width 30 height 7
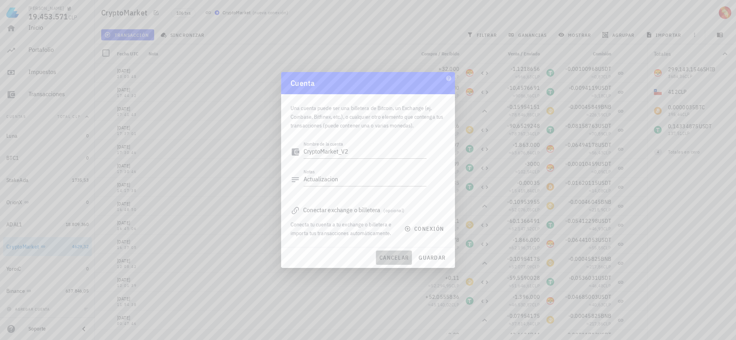
click at [406, 257] on span "cancelar" at bounding box center [394, 257] width 30 height 7
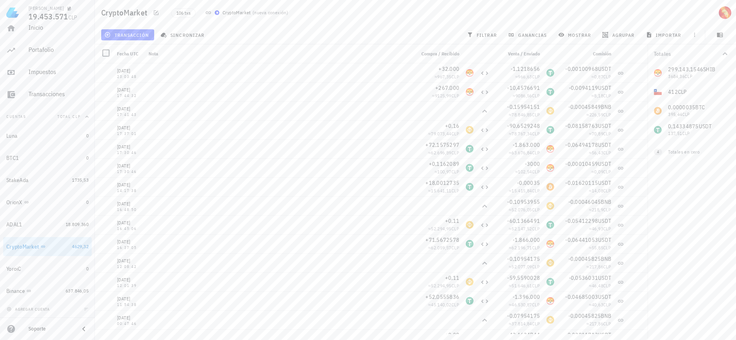
click at [277, 11] on span "nueva conexión" at bounding box center [270, 12] width 32 height 6
click at [182, 13] on span "106 txs" at bounding box center [183, 13] width 14 height 9
click at [726, 15] on div "avatar" at bounding box center [725, 12] width 13 height 13
click at [675, 54] on link "Ledgers" at bounding box center [690, 53] width 82 height 19
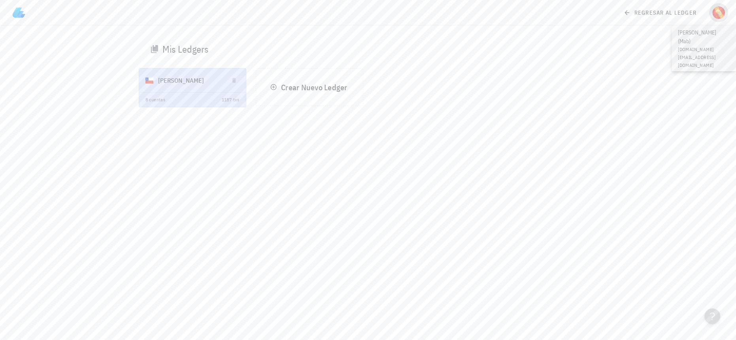
click at [714, 10] on div "avatar" at bounding box center [718, 12] width 13 height 13
click at [695, 69] on div "Planes" at bounding box center [701, 73] width 47 height 16
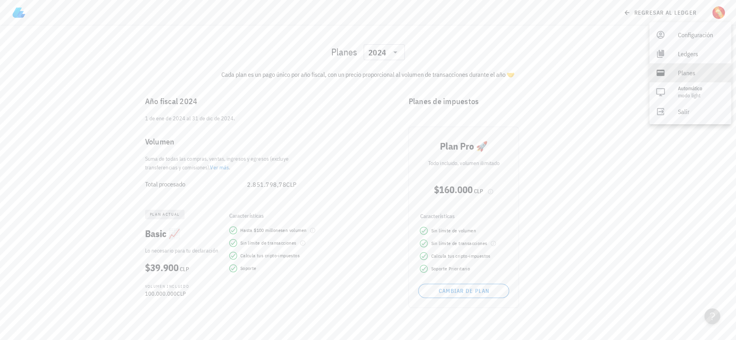
click at [540, 109] on div "Planes de impuestos" at bounding box center [499, 101] width 195 height 25
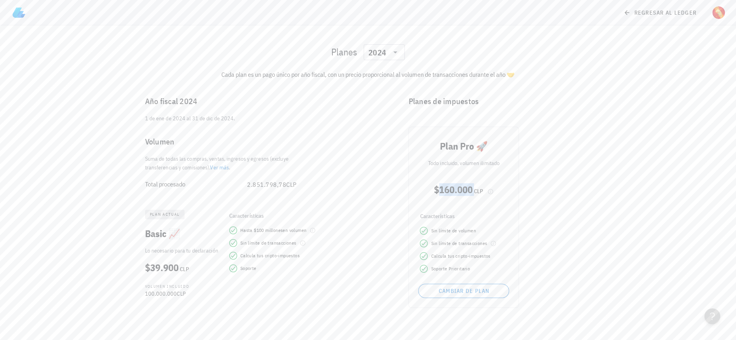
drag, startPoint x: 442, startPoint y: 187, endPoint x: 474, endPoint y: 185, distance: 32.8
click at [474, 185] on div "$160.000 CLP" at bounding box center [463, 189] width 97 height 13
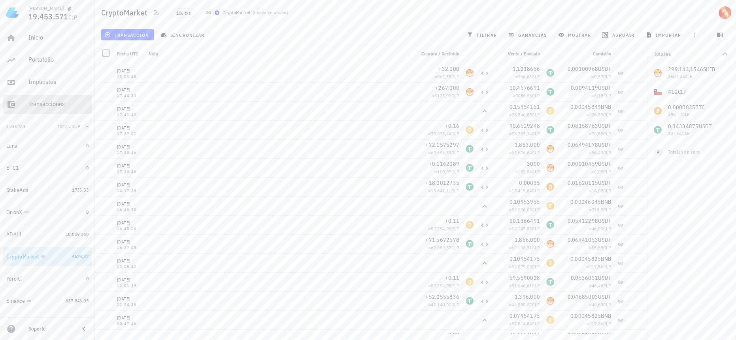
click at [46, 102] on div "Transacciones" at bounding box center [58, 104] width 60 height 8
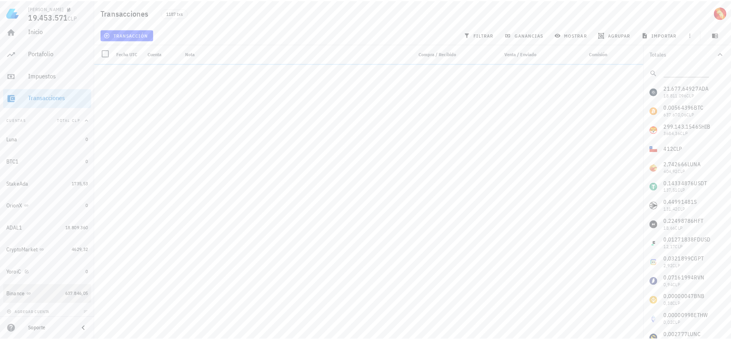
scroll to position [10, 0]
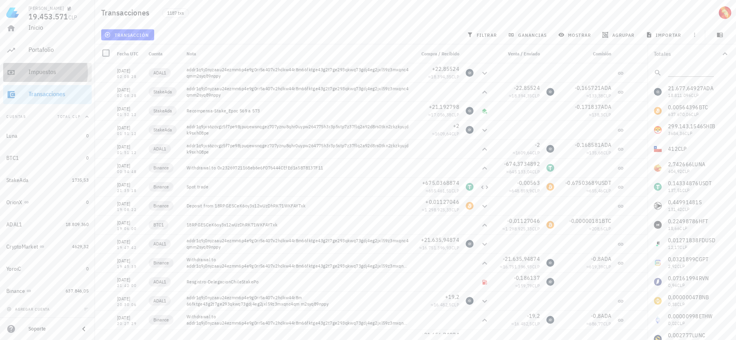
click at [69, 70] on div "Impuestos" at bounding box center [58, 72] width 60 height 8
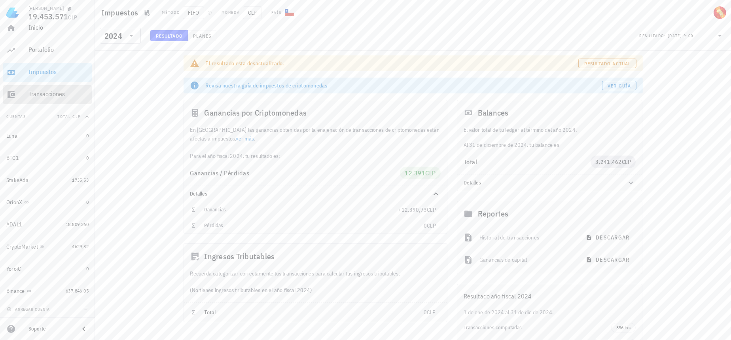
click at [49, 102] on div "Transacciones" at bounding box center [58, 94] width 60 height 18
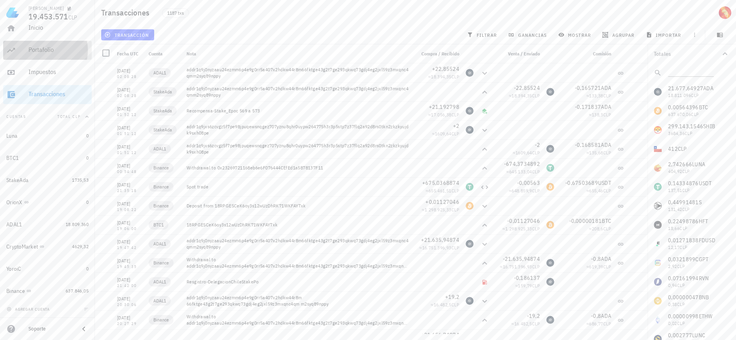
click at [55, 53] on div "Portafolio" at bounding box center [58, 50] width 60 height 8
